Goal: Use online tool/utility: Utilize a website feature to perform a specific function

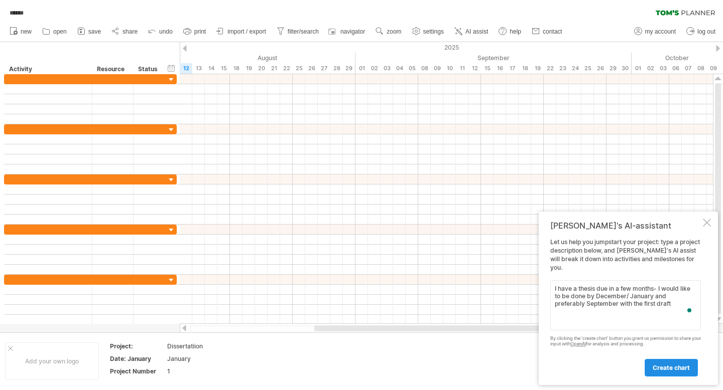
type textarea "I have a thesis due in a few months- I would like to be done by December/ Janua…"
click at [686, 374] on link "create chart" at bounding box center [670, 368] width 53 height 18
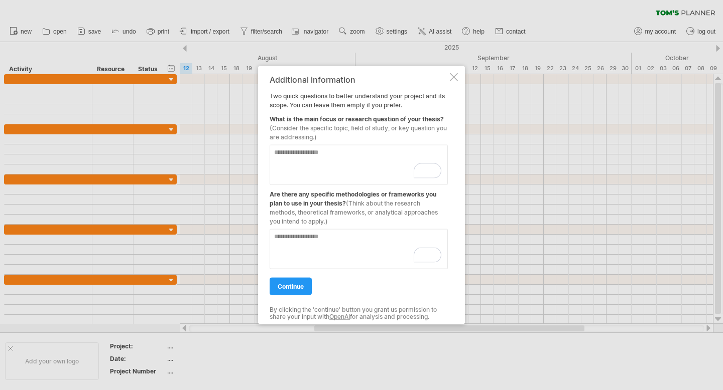
click at [388, 166] on textarea "To enrich screen reader interactions, please activate Accessibility in Grammarl…" at bounding box center [359, 165] width 178 height 40
type textarea "**********"
click at [341, 251] on textarea "To enrich screen reader interactions, please activate Accessibility in Grammarl…" at bounding box center [359, 249] width 178 height 40
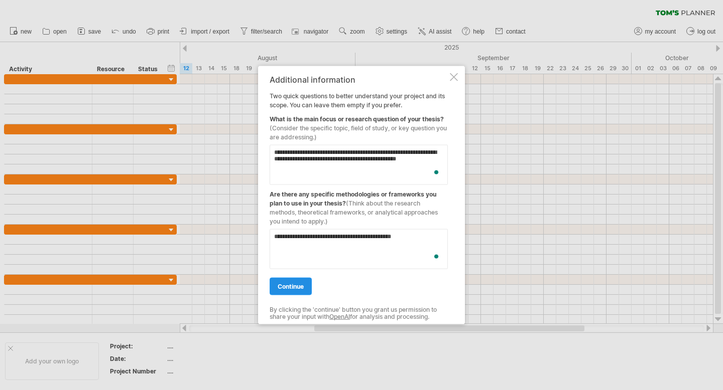
type textarea "**********"
click at [291, 280] on link "continue" at bounding box center [291, 287] width 42 height 18
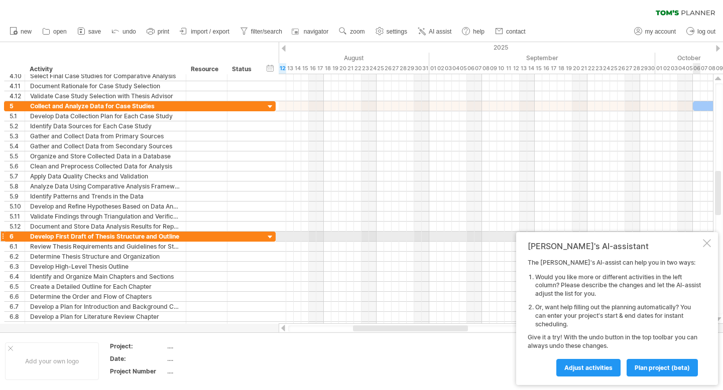
click at [706, 242] on div at bounding box center [707, 243] width 8 height 8
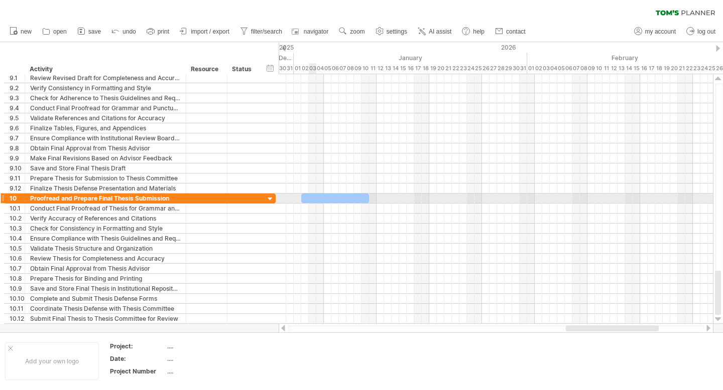
click at [309, 197] on div at bounding box center [335, 199] width 68 height 10
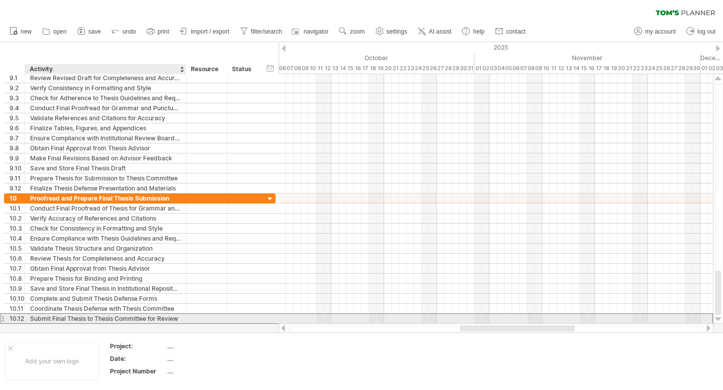
click at [180, 322] on div "Submit Final Thesis to Thesis Committee for Review" at bounding box center [105, 319] width 151 height 10
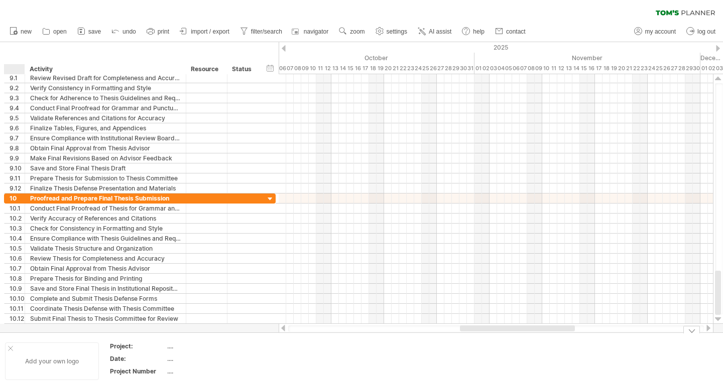
click at [8, 348] on div at bounding box center [10, 348] width 5 height 5
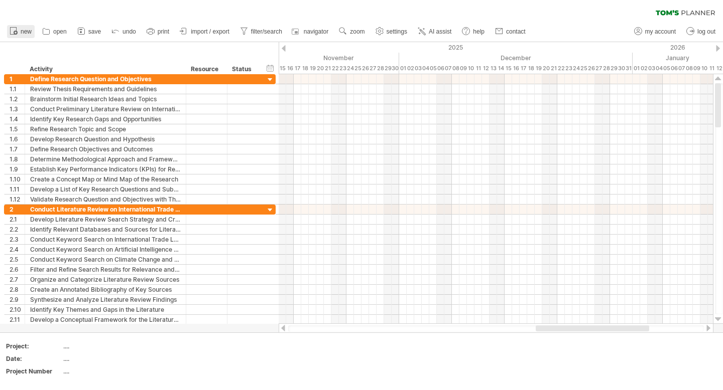
click at [18, 35] on icon at bounding box center [14, 31] width 10 height 10
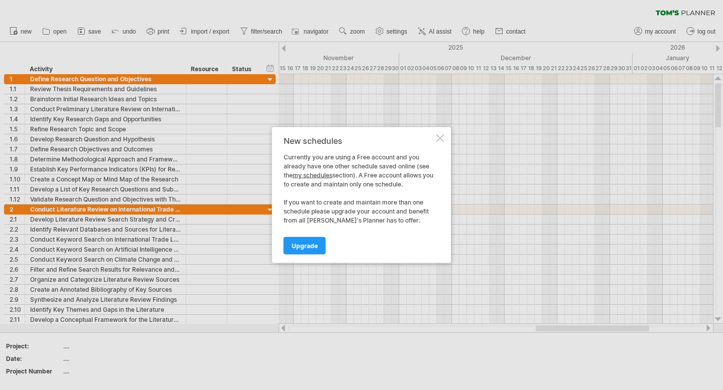
click at [441, 138] on div at bounding box center [440, 139] width 8 height 8
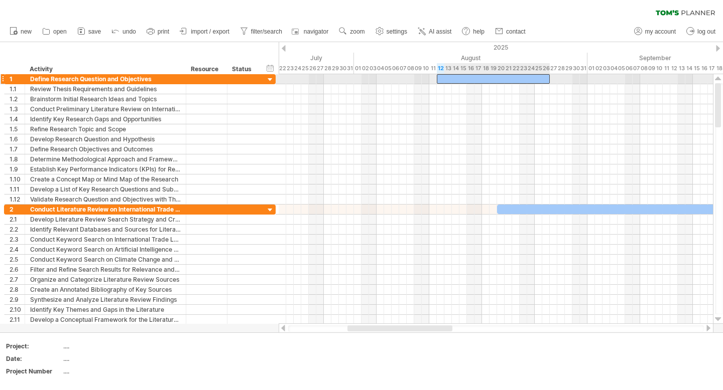
click at [546, 78] on div at bounding box center [493, 79] width 113 height 10
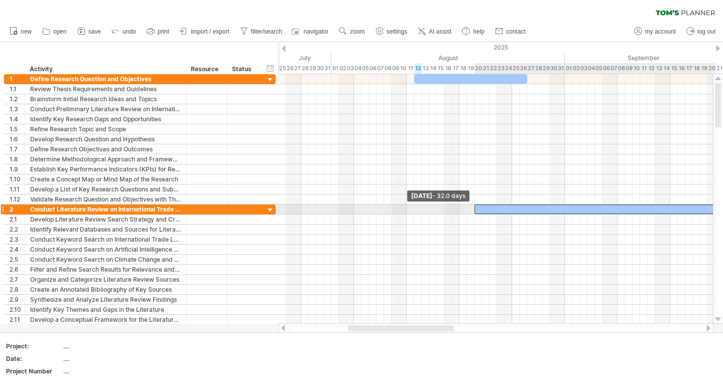
click at [475, 211] on span at bounding box center [474, 210] width 4 height 10
click at [482, 210] on div at bounding box center [594, 210] width 241 height 10
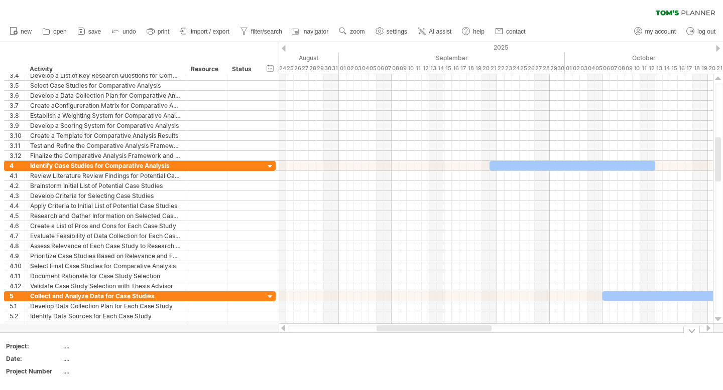
click at [693, 335] on div "Add your own logo Project: .... Date: .... Project Number ...." at bounding box center [361, 361] width 723 height 57
click at [690, 331] on div at bounding box center [691, 330] width 17 height 8
